Goal: Task Accomplishment & Management: Manage account settings

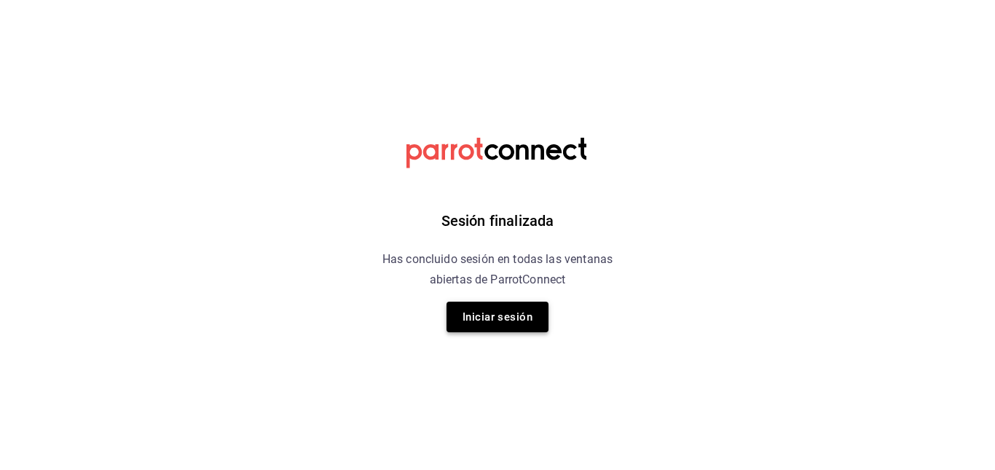
click at [492, 307] on button "Iniciar sesión" at bounding box center [497, 316] width 102 height 31
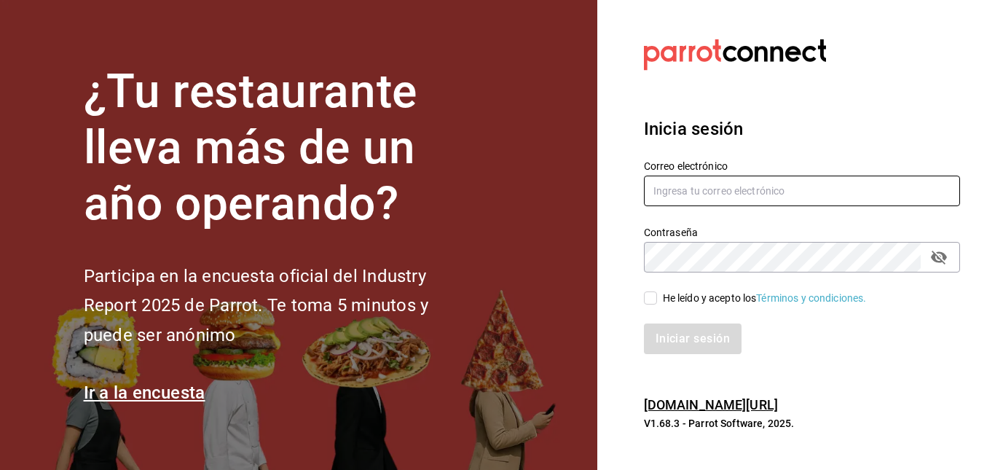
type input "facturaswrmx@gmail.com"
click at [652, 298] on input "He leído y acepto los Términos y condiciones." at bounding box center [650, 297] width 13 height 13
checkbox input "true"
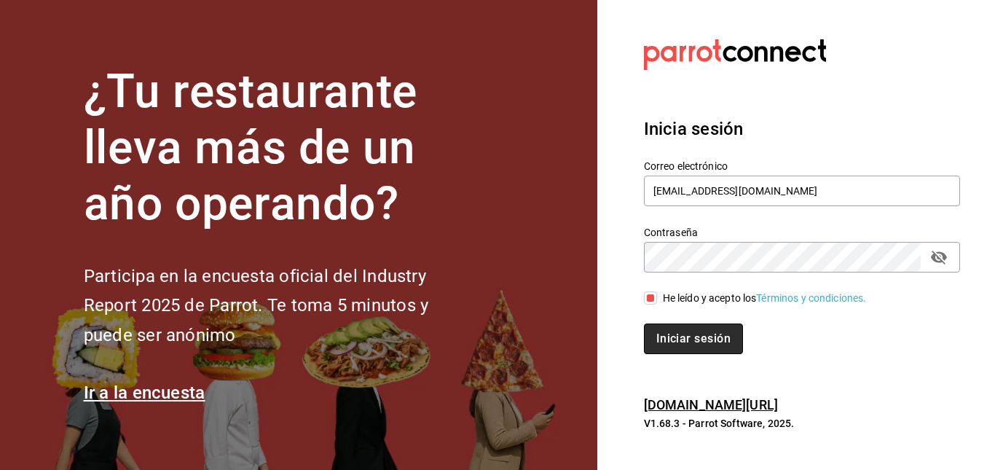
click at [680, 342] on button "Iniciar sesión" at bounding box center [693, 338] width 99 height 31
